Goal: Task Accomplishment & Management: Complete application form

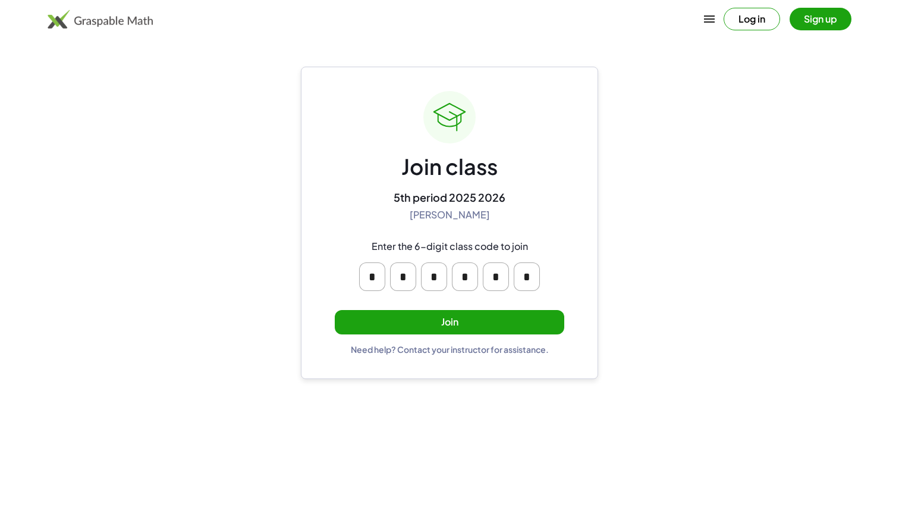
click at [376, 273] on input "*" at bounding box center [372, 276] width 26 height 29
click at [294, 281] on main "Join class 5th period 2025 2026 [PERSON_NAME] Enter the 6-digit class code to j…" at bounding box center [449, 255] width 899 height 510
type input "*"
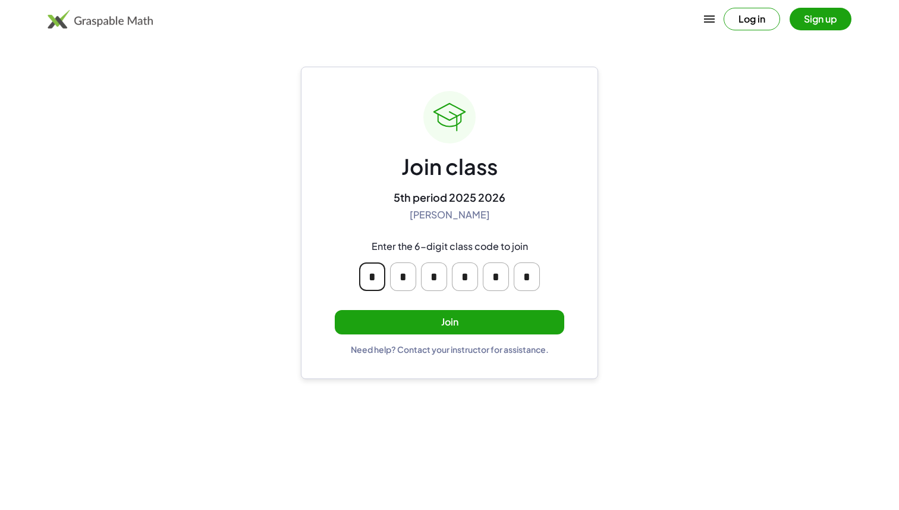
type input "*"
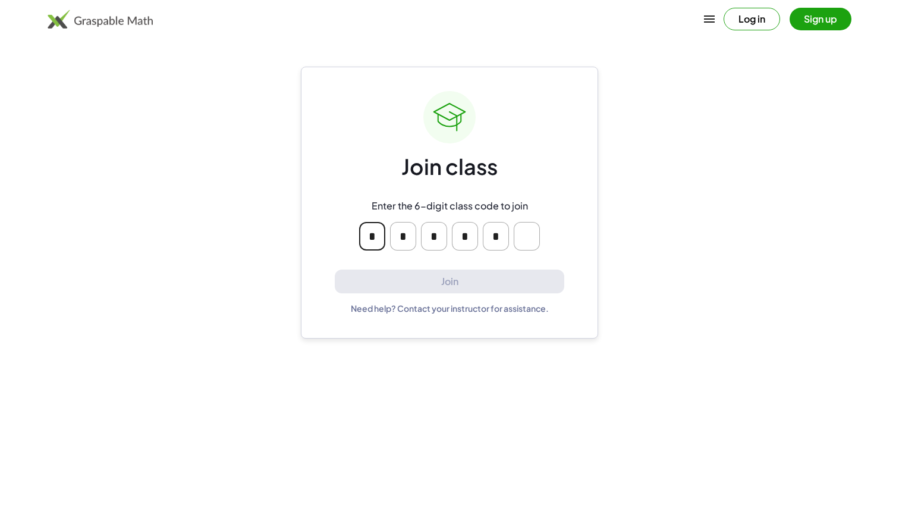
type input "*"
drag, startPoint x: 377, startPoint y: 276, endPoint x: 324, endPoint y: 1, distance: 280.4
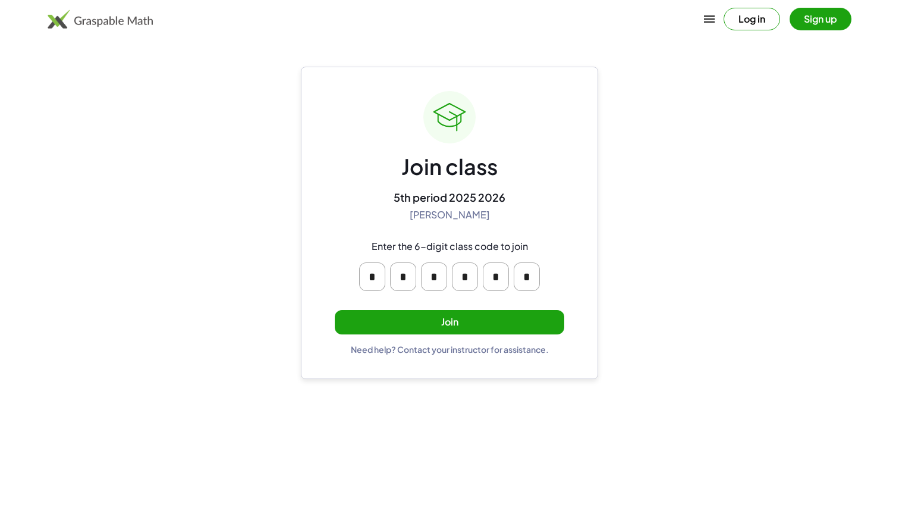
click at [540, 319] on button "Join" at bounding box center [450, 322] width 230 height 24
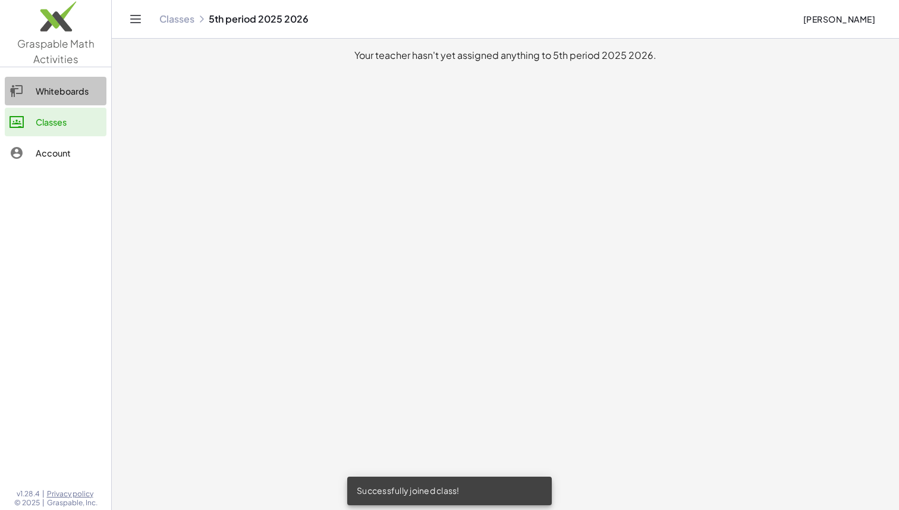
click at [90, 86] on div "Whiteboards" at bounding box center [69, 91] width 66 height 14
